Goal: Use online tool/utility: Utilize a website feature to perform a specific function

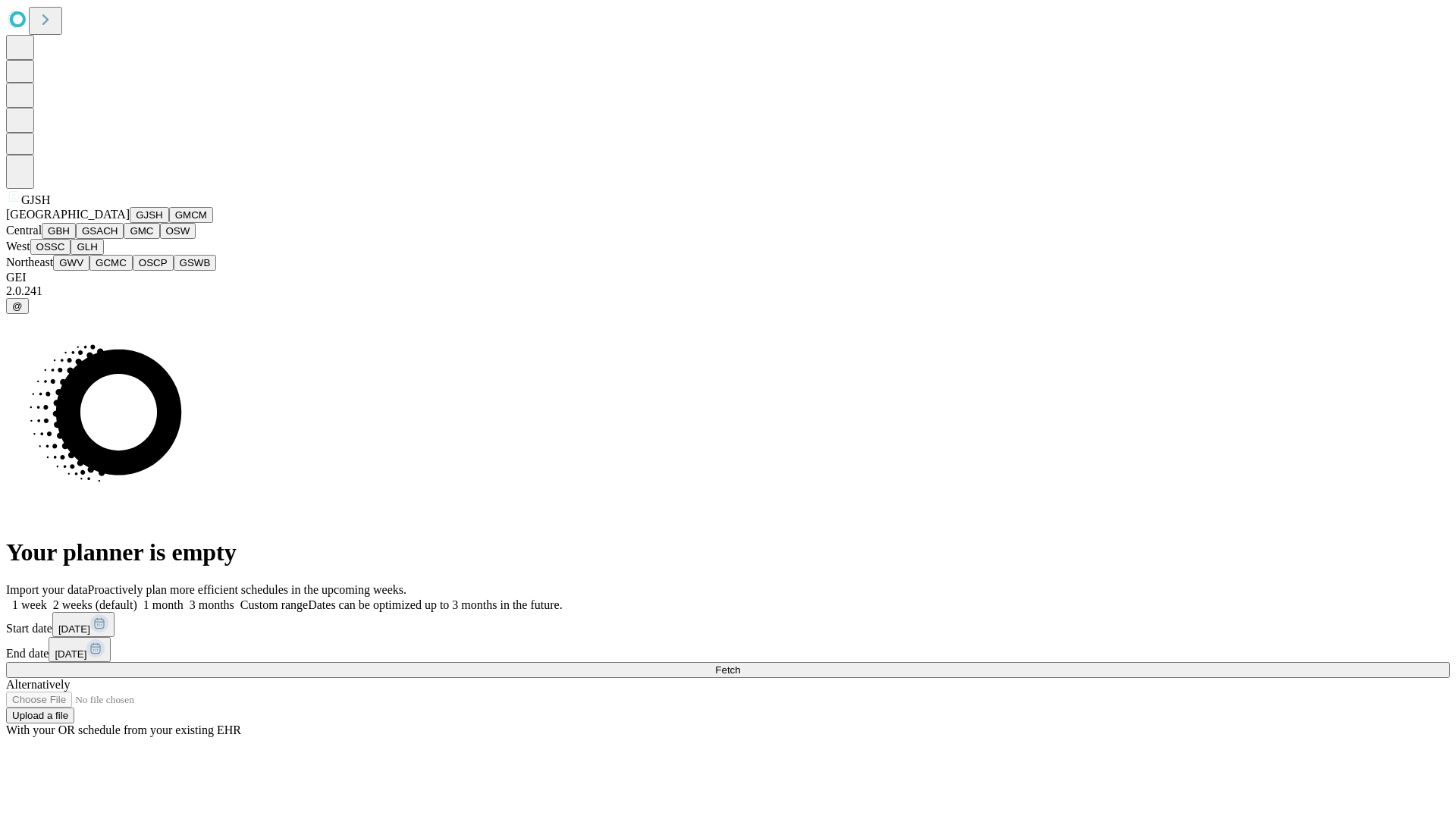
click at [129, 223] on button "GJSH" at bounding box center [148, 215] width 40 height 16
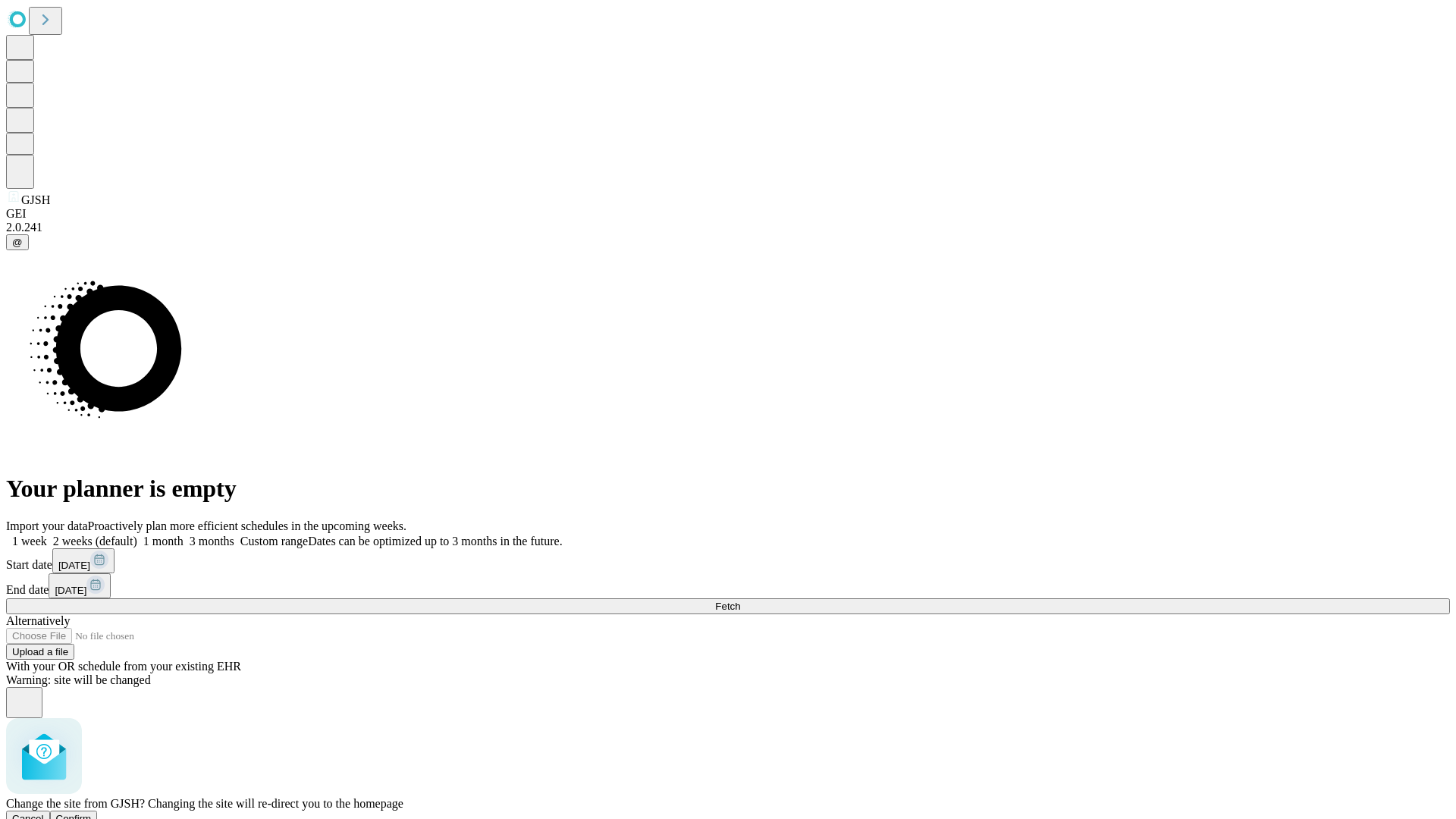
click at [92, 813] on span "Confirm" at bounding box center [73, 819] width 36 height 12
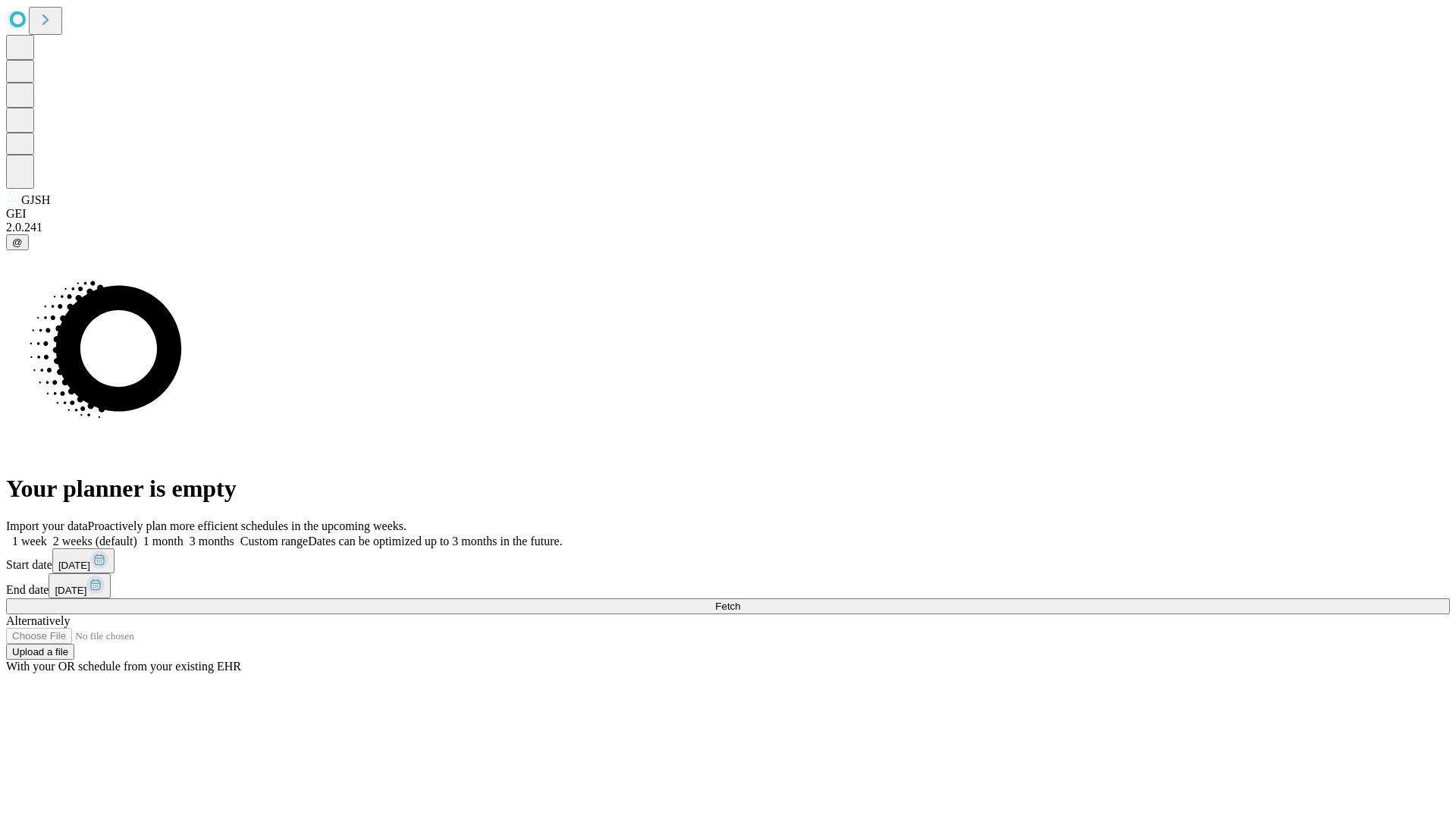
click at [183, 534] on label "1 month" at bounding box center [160, 540] width 46 height 13
click at [741, 601] on span "Fetch" at bounding box center [728, 607] width 25 height 12
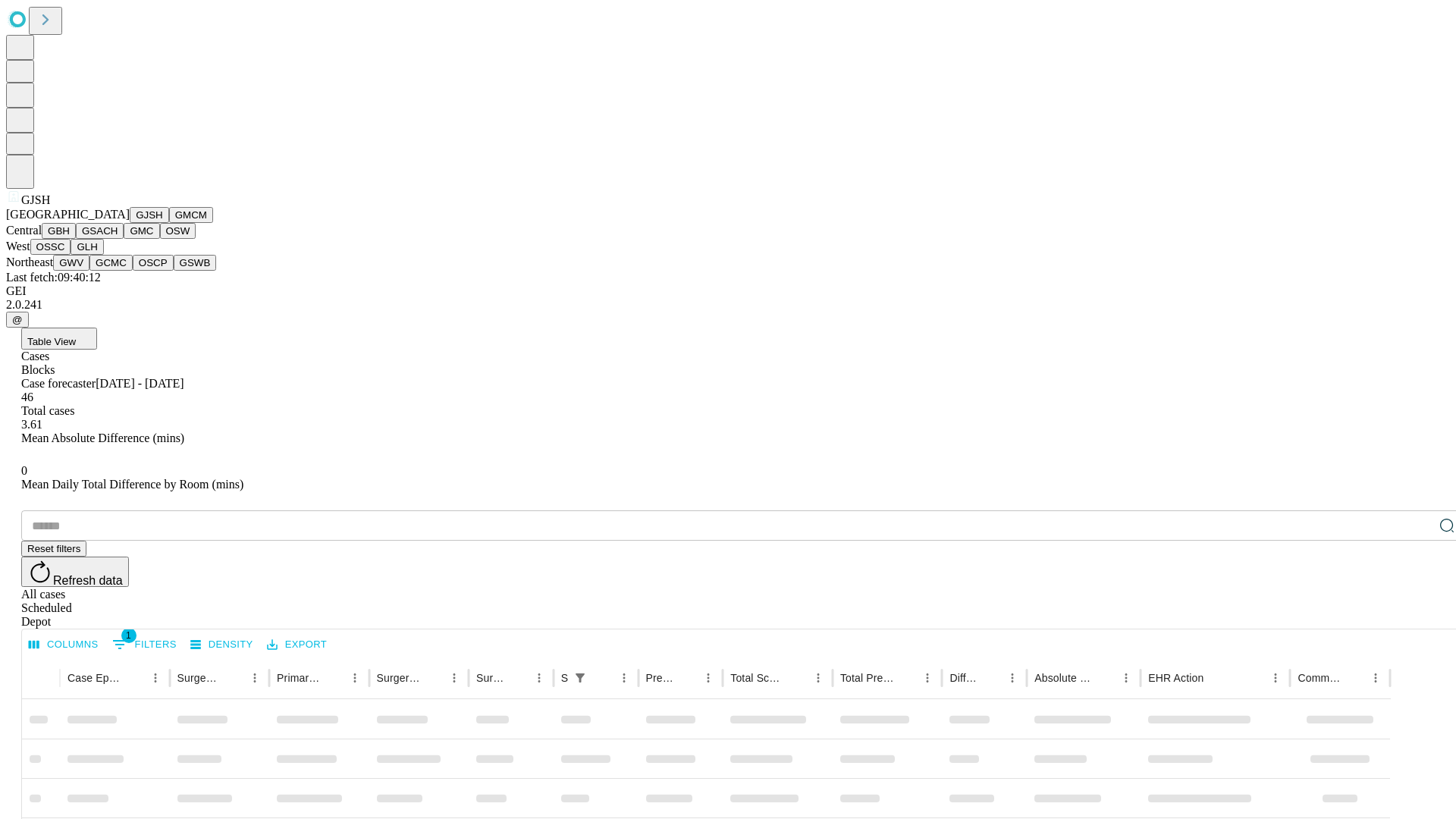
click at [169, 223] on button "GMCM" at bounding box center [191, 215] width 44 height 16
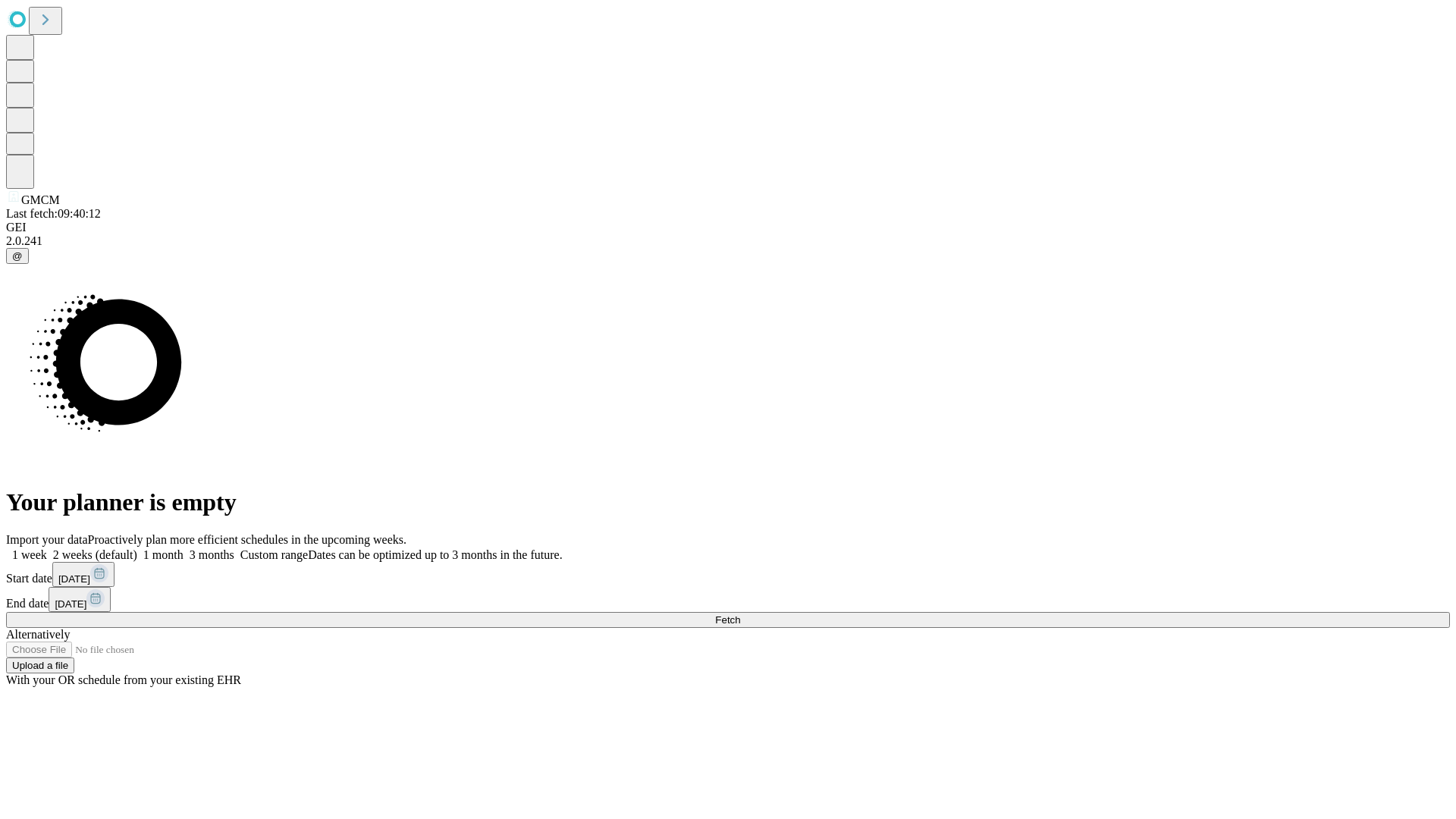
click at [183, 549] on label "1 month" at bounding box center [160, 555] width 46 height 13
click at [741, 614] on span "Fetch" at bounding box center [728, 620] width 25 height 12
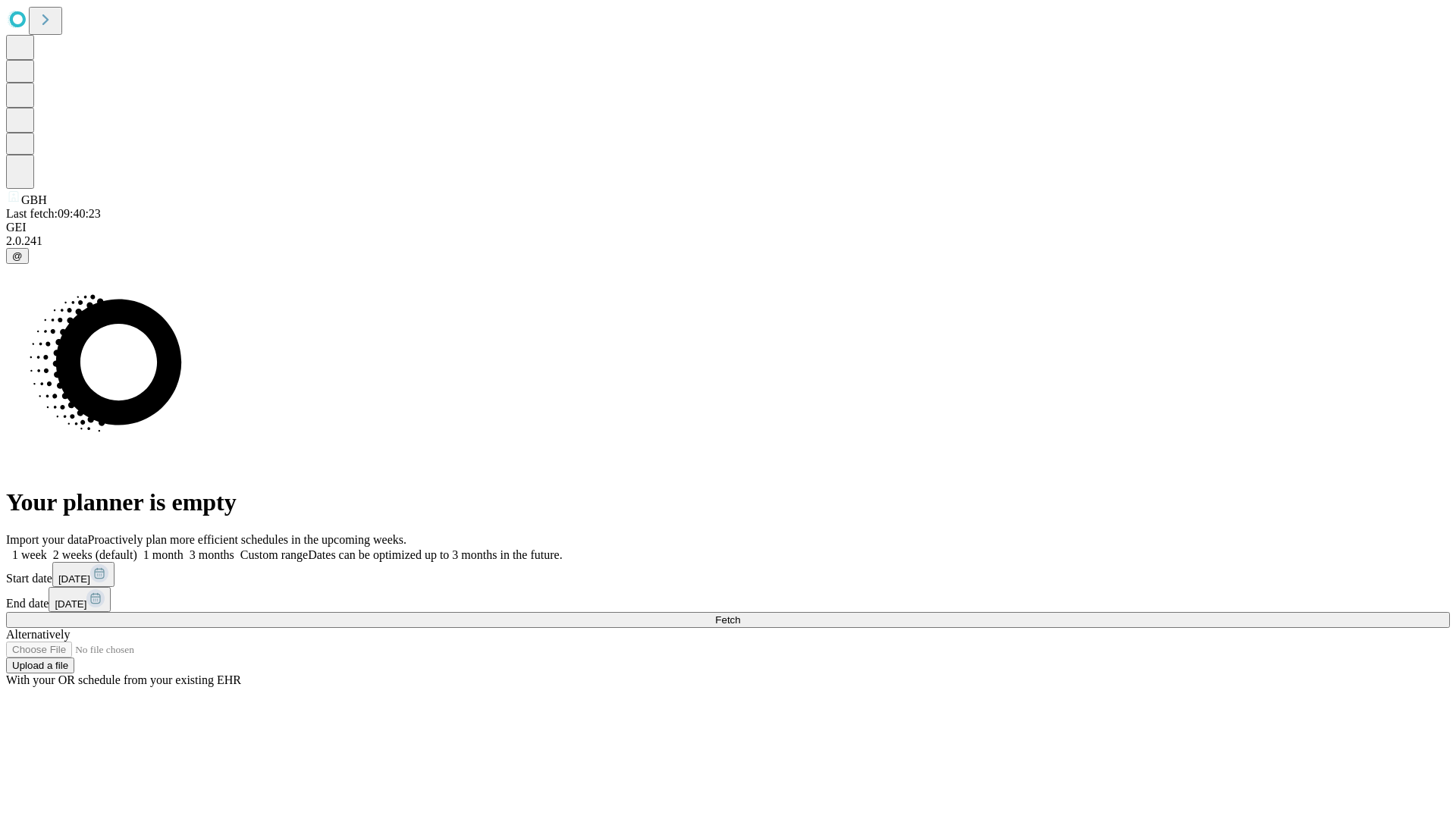
click at [183, 549] on label "1 month" at bounding box center [160, 555] width 46 height 13
click at [741, 614] on span "Fetch" at bounding box center [728, 620] width 25 height 12
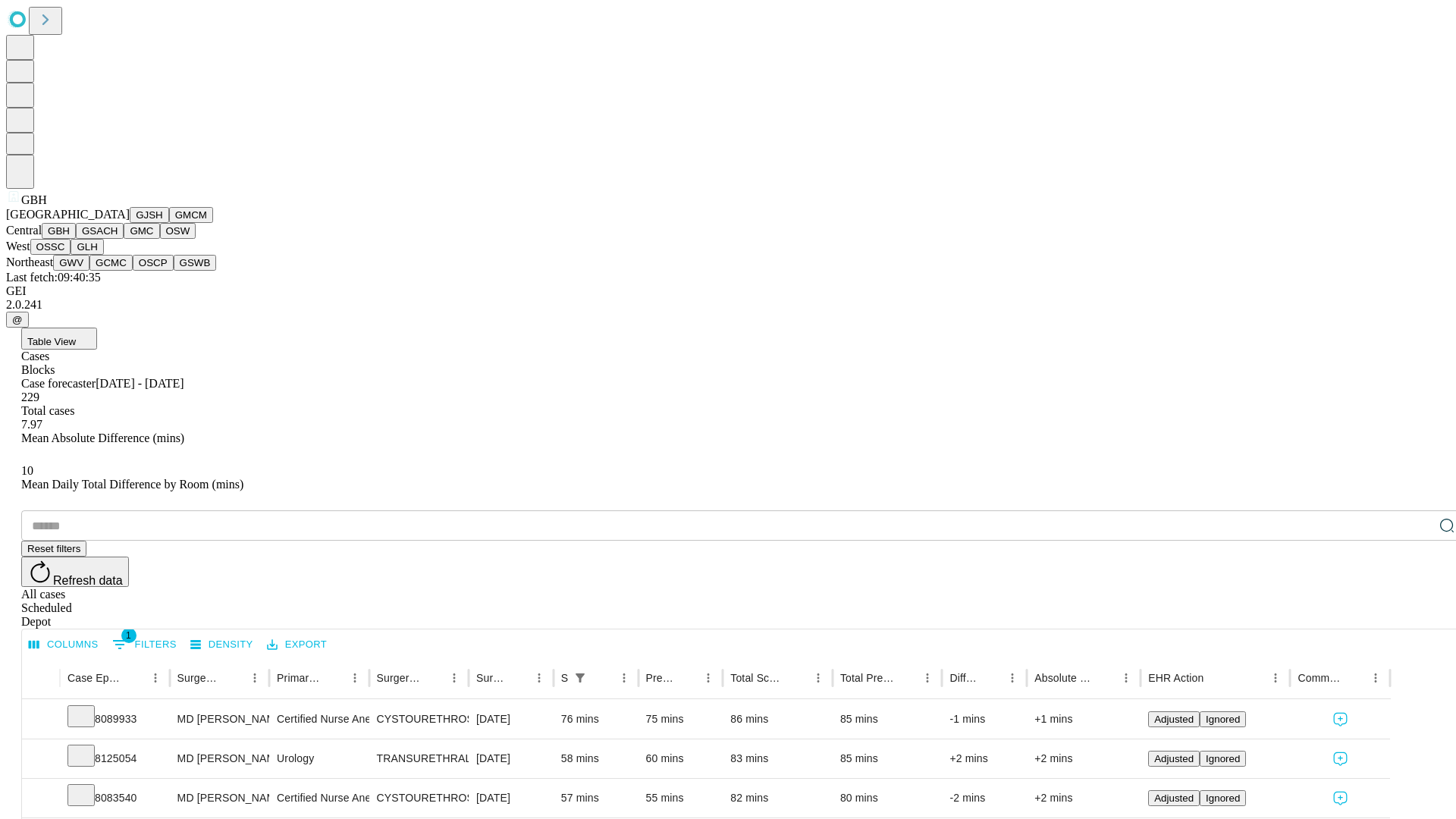
click at [118, 239] on button "GSACH" at bounding box center [100, 231] width 48 height 16
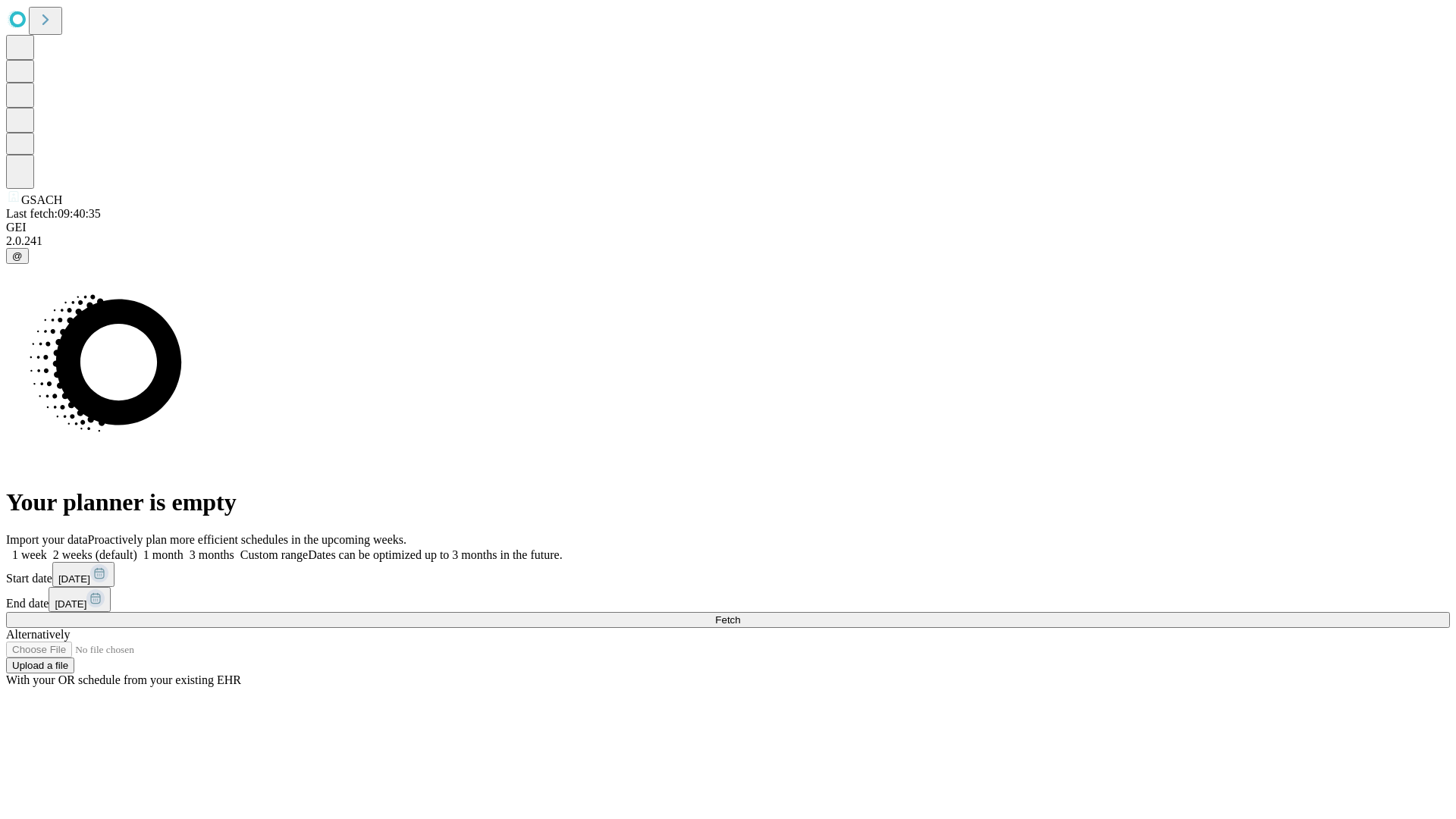
click at [183, 549] on label "1 month" at bounding box center [160, 555] width 46 height 13
click at [741, 614] on span "Fetch" at bounding box center [728, 620] width 25 height 12
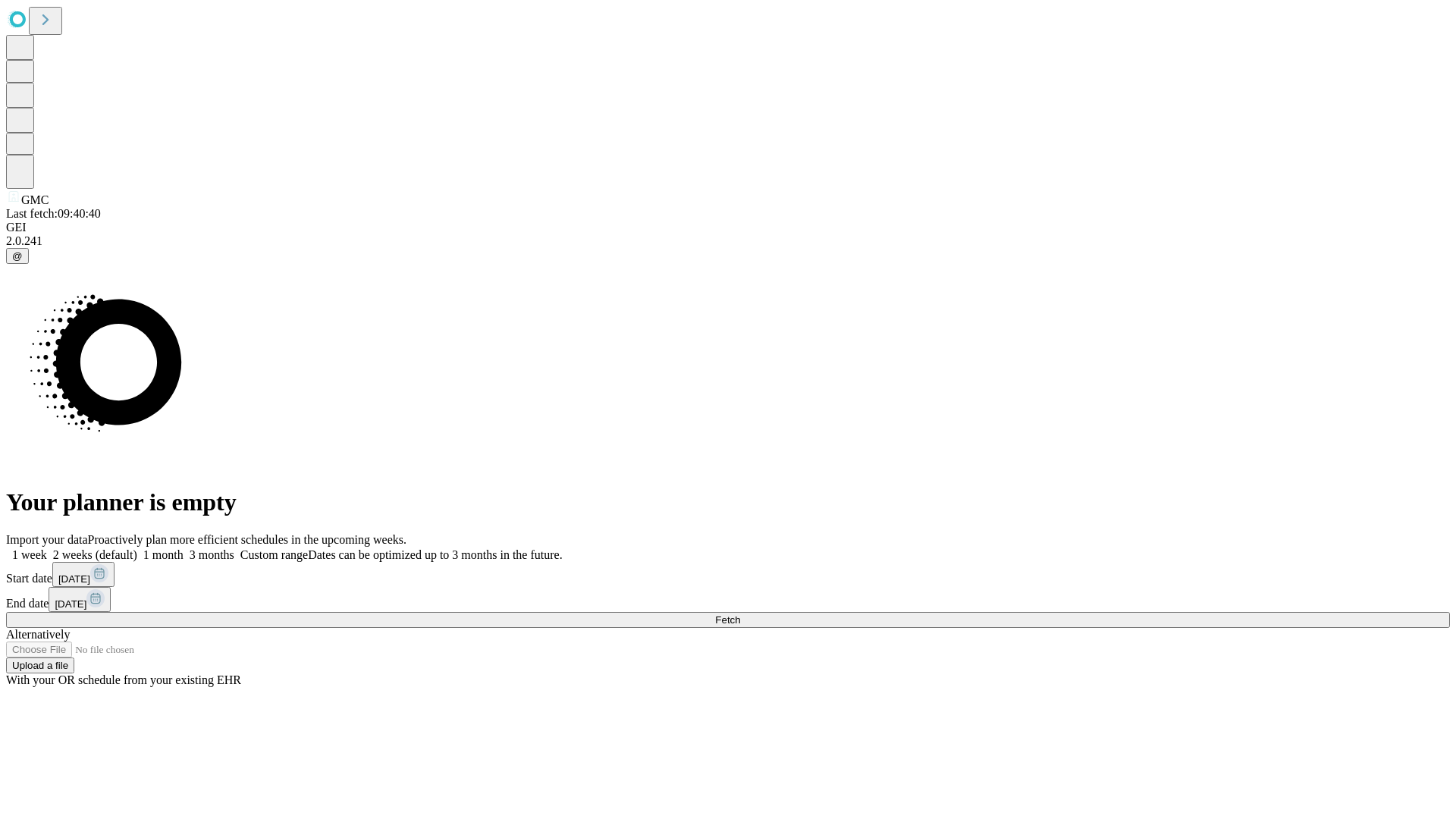
click at [183, 549] on label "1 month" at bounding box center [160, 555] width 46 height 13
click at [741, 614] on span "Fetch" at bounding box center [728, 620] width 25 height 12
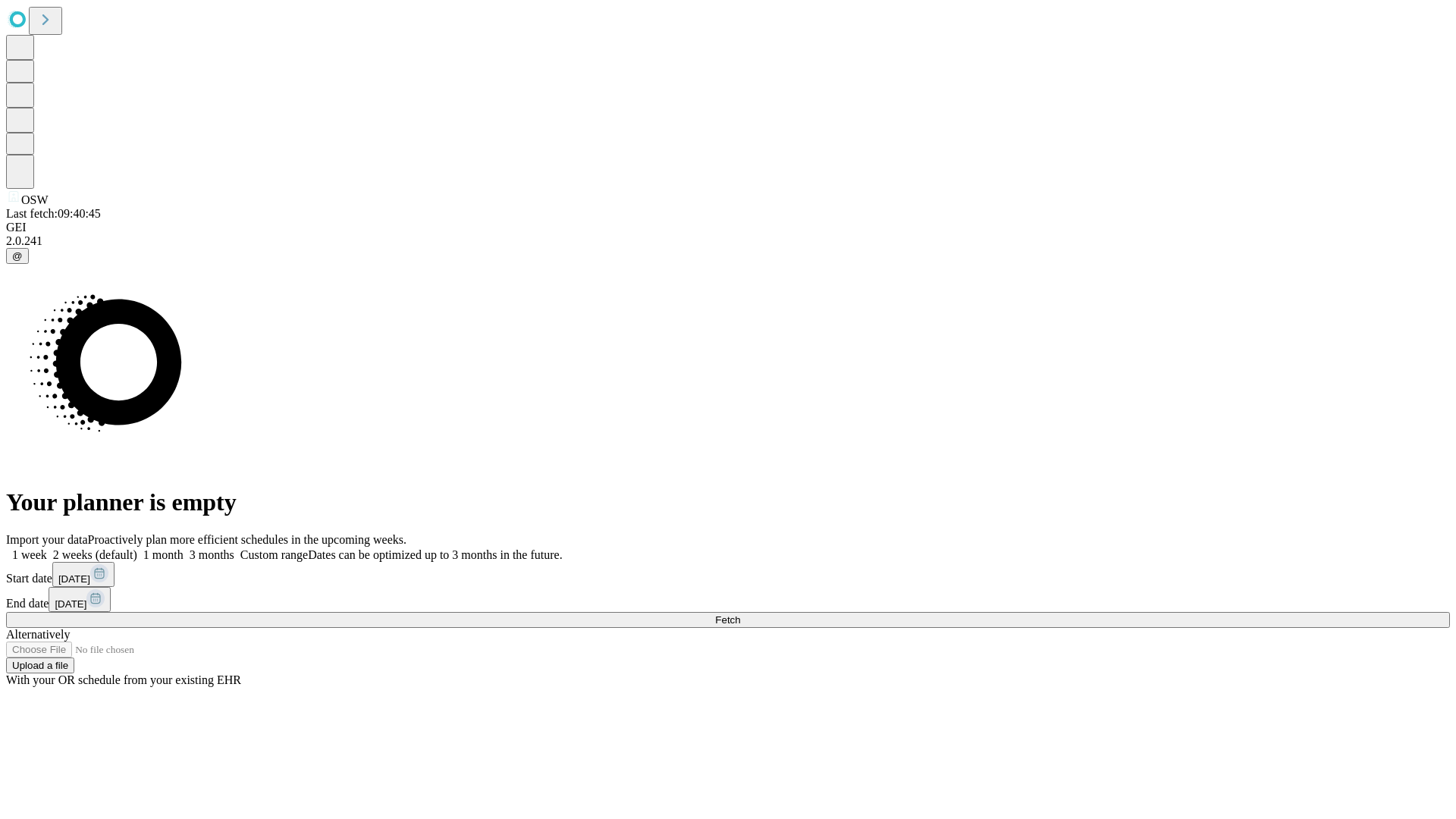
click at [183, 549] on label "1 month" at bounding box center [160, 555] width 46 height 13
click at [741, 614] on span "Fetch" at bounding box center [728, 620] width 25 height 12
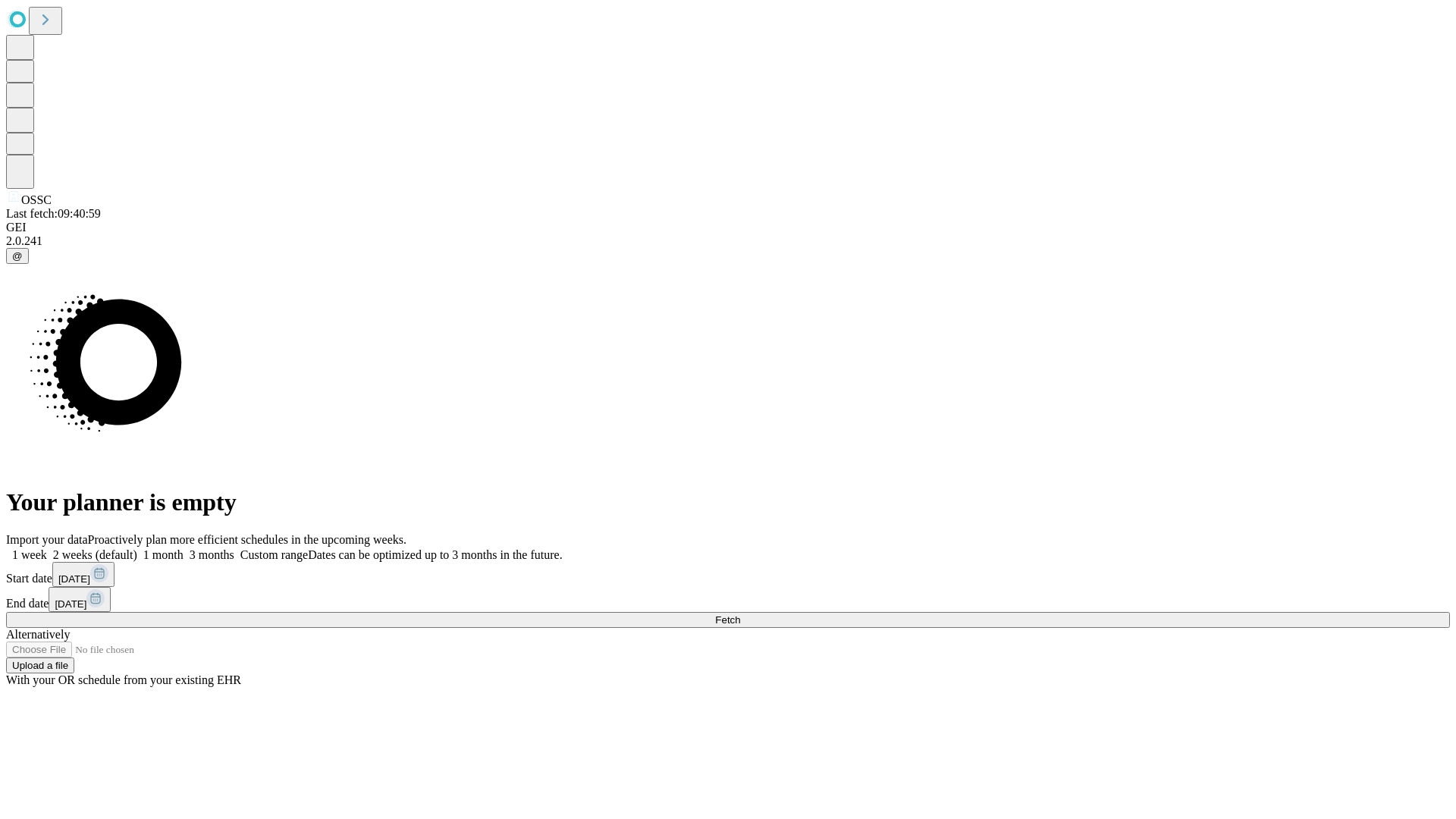
click at [741, 614] on span "Fetch" at bounding box center [728, 620] width 25 height 12
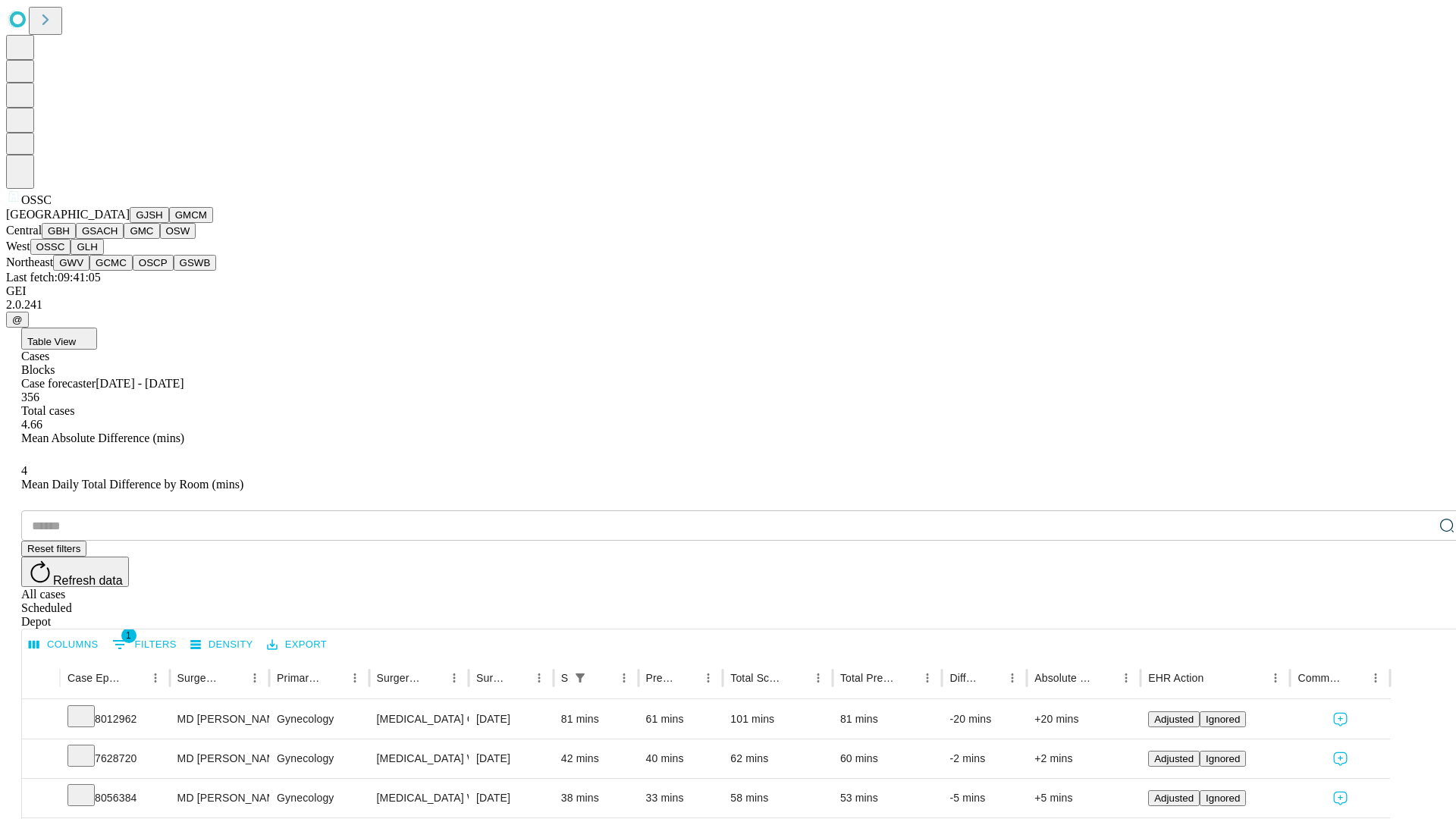
click at [103, 255] on button "GLH" at bounding box center [87, 247] width 33 height 16
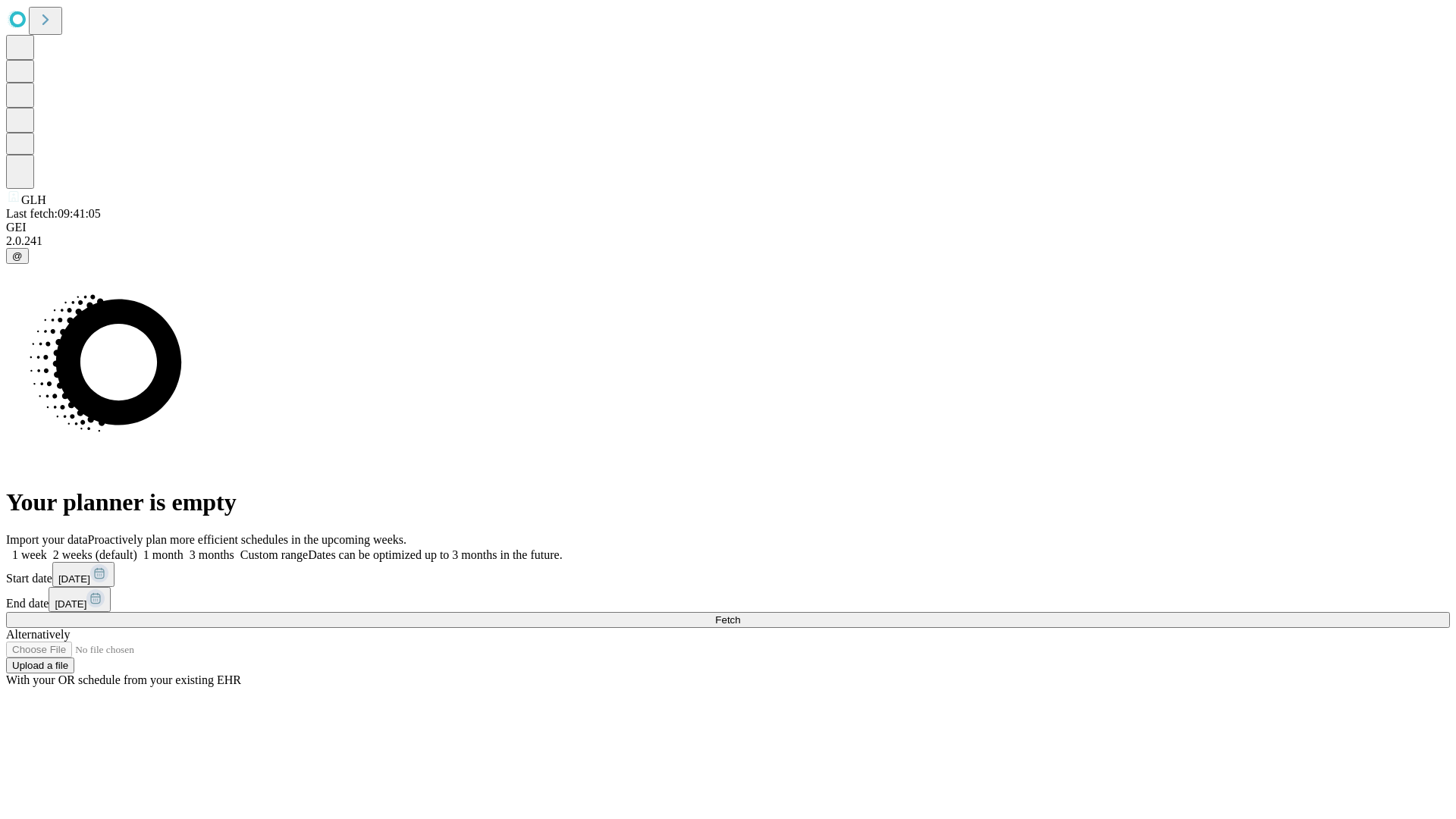
click at [183, 549] on label "1 month" at bounding box center [160, 555] width 46 height 13
click at [741, 614] on span "Fetch" at bounding box center [728, 620] width 25 height 12
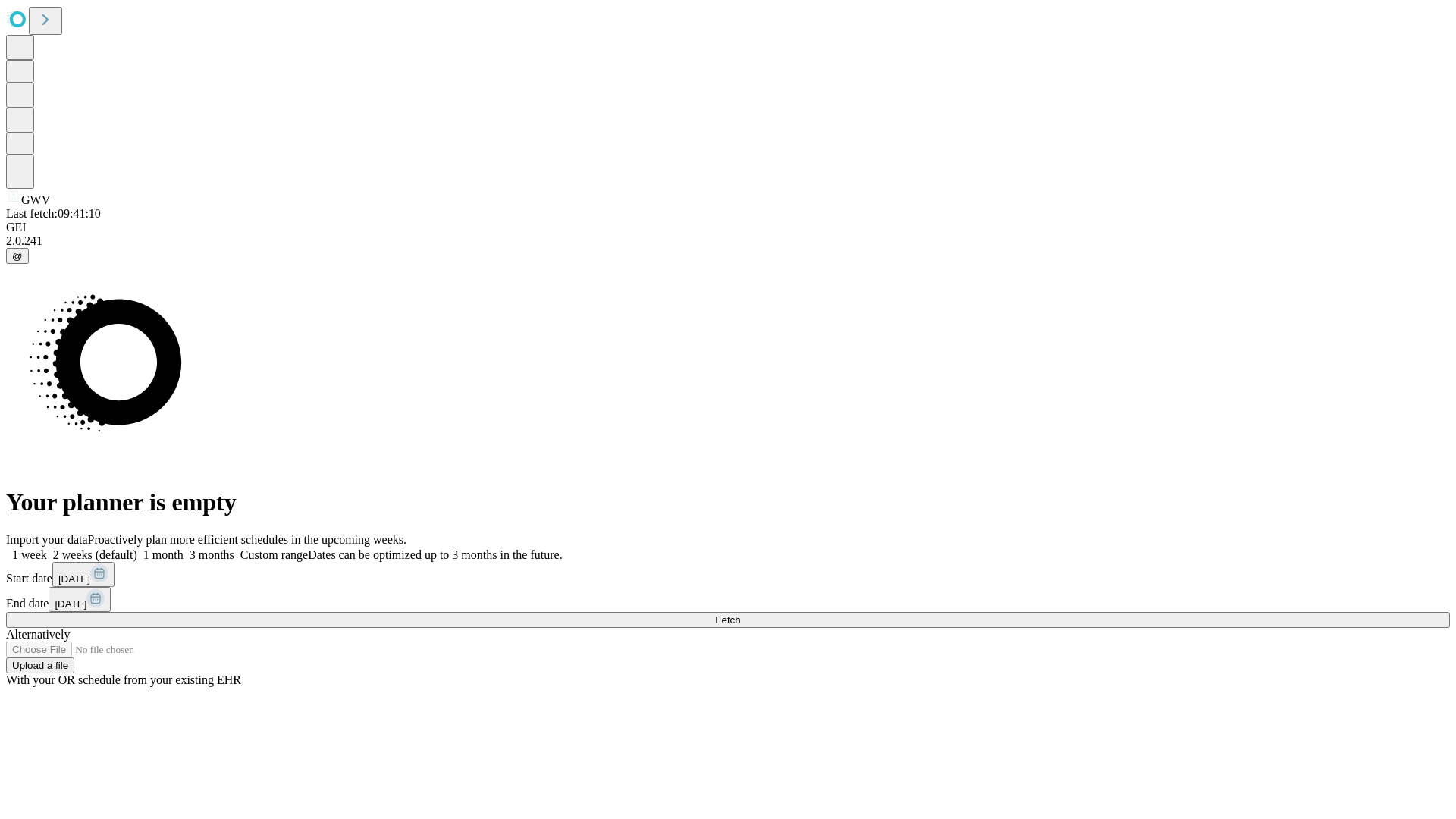
click at [183, 549] on label "1 month" at bounding box center [160, 555] width 46 height 13
click at [741, 614] on span "Fetch" at bounding box center [728, 620] width 25 height 12
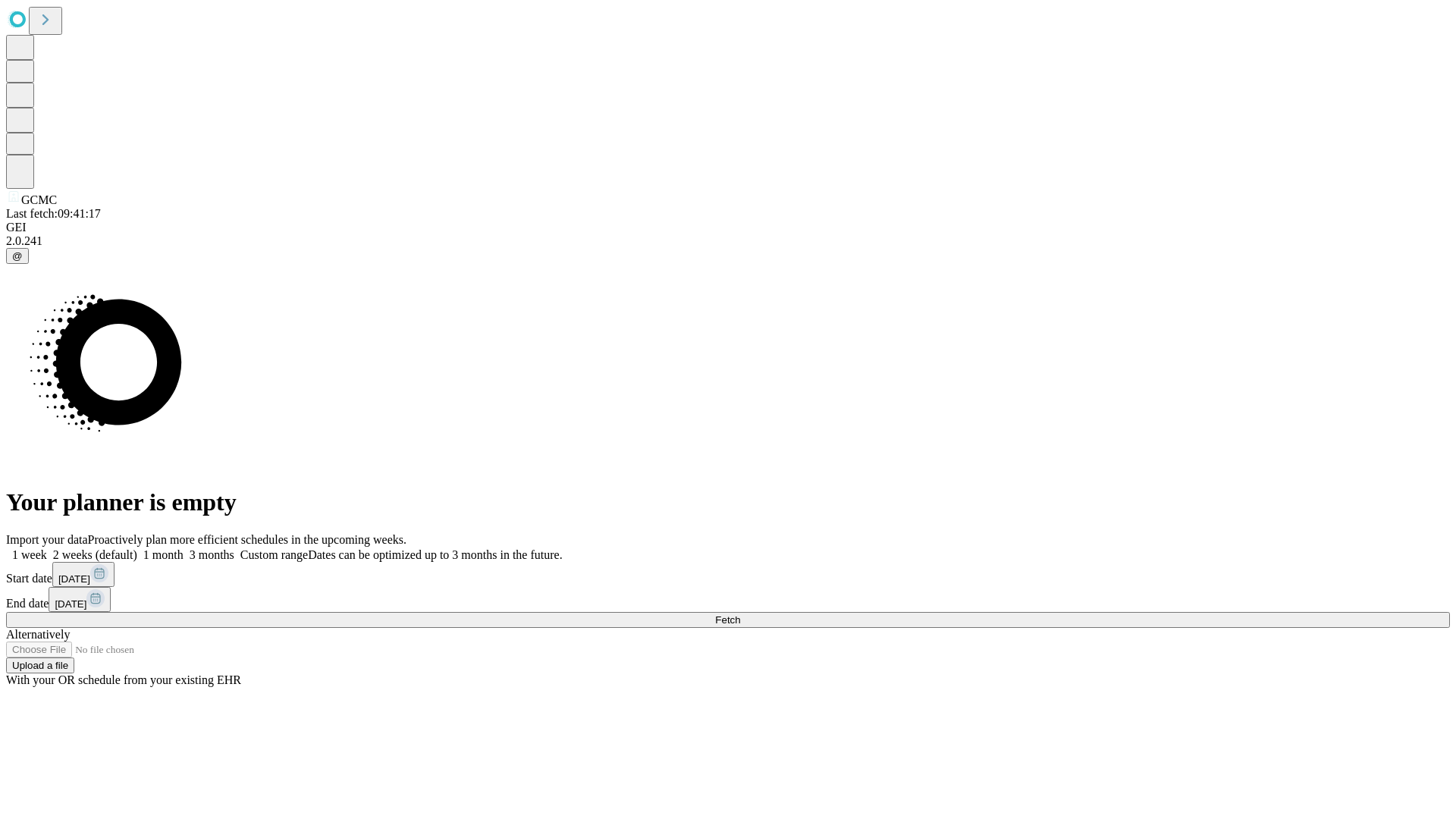
click at [183, 549] on label "1 month" at bounding box center [160, 555] width 46 height 13
click at [741, 614] on span "Fetch" at bounding box center [728, 620] width 25 height 12
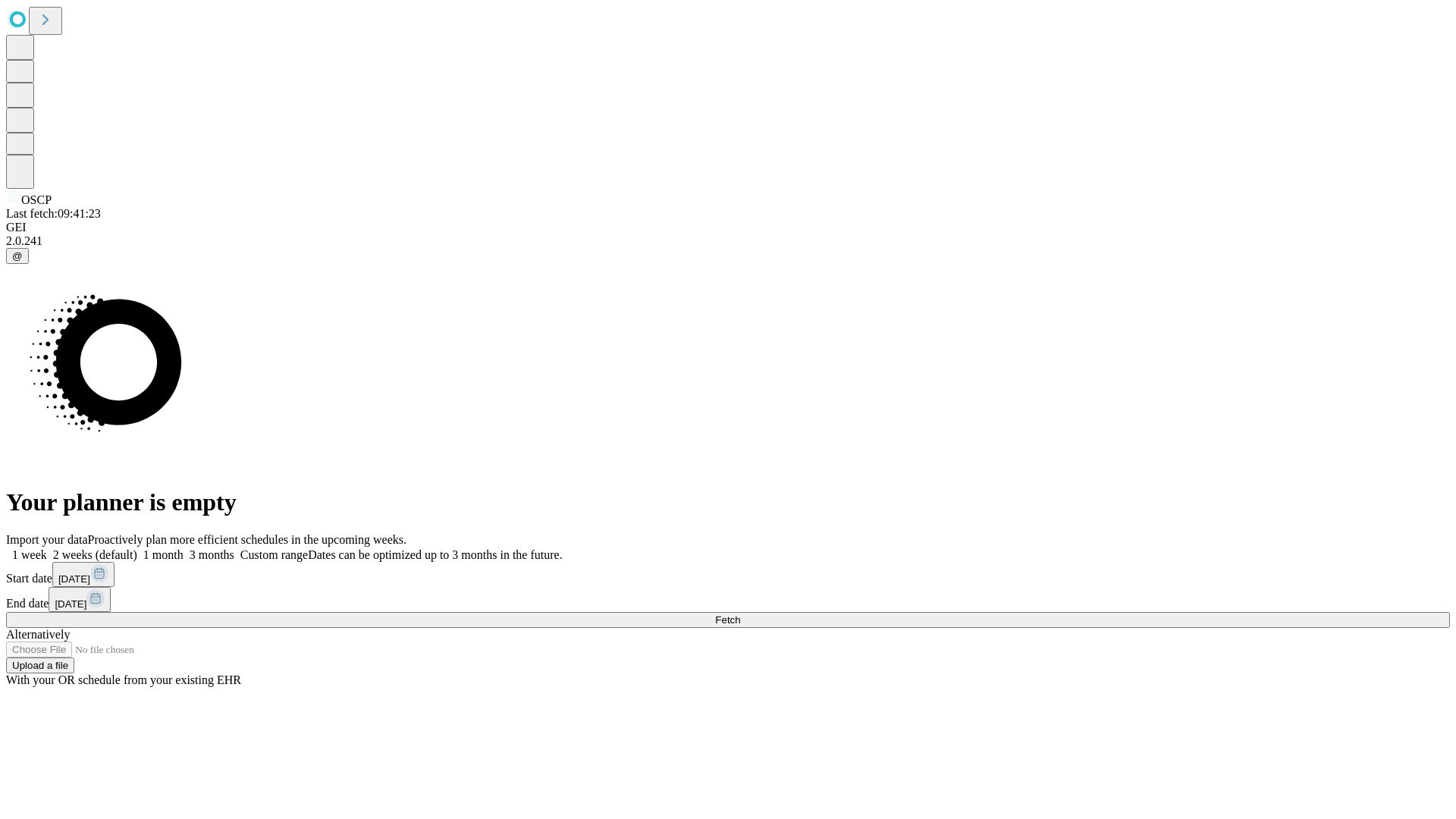
click at [183, 549] on label "1 month" at bounding box center [160, 555] width 46 height 13
click at [741, 614] on span "Fetch" at bounding box center [728, 620] width 25 height 12
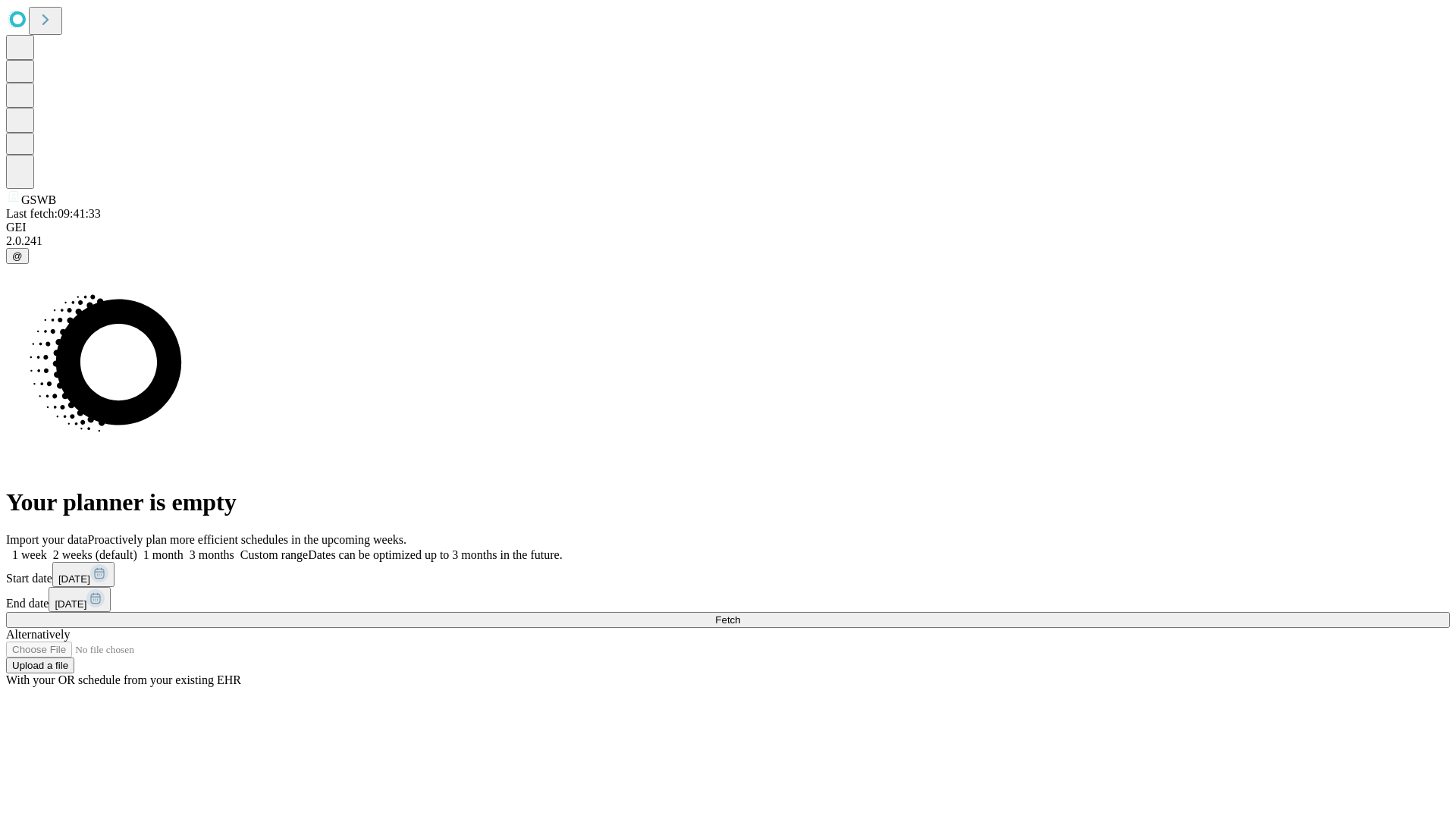
click at [183, 549] on label "1 month" at bounding box center [160, 555] width 46 height 13
click at [741, 614] on span "Fetch" at bounding box center [728, 620] width 25 height 12
